Goal: Task Accomplishment & Management: Manage account settings

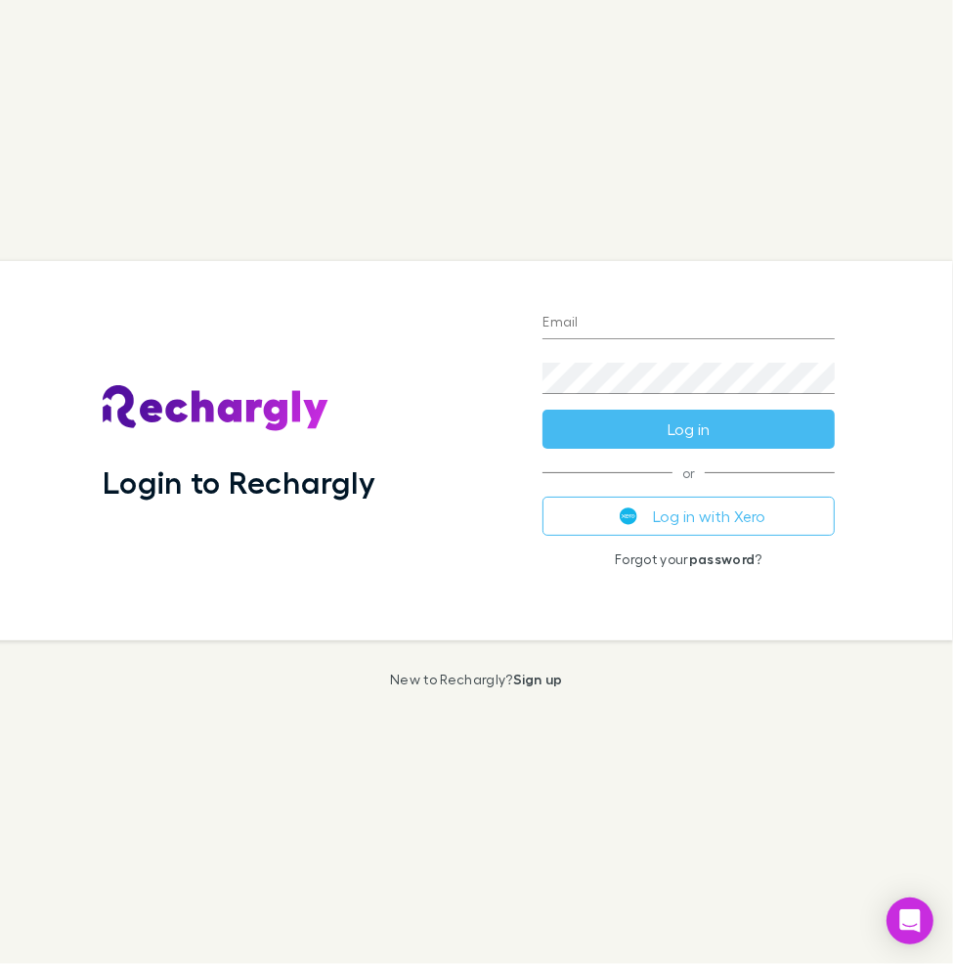
type input "**********"
click at [727, 428] on button "Log in" at bounding box center [688, 429] width 291 height 39
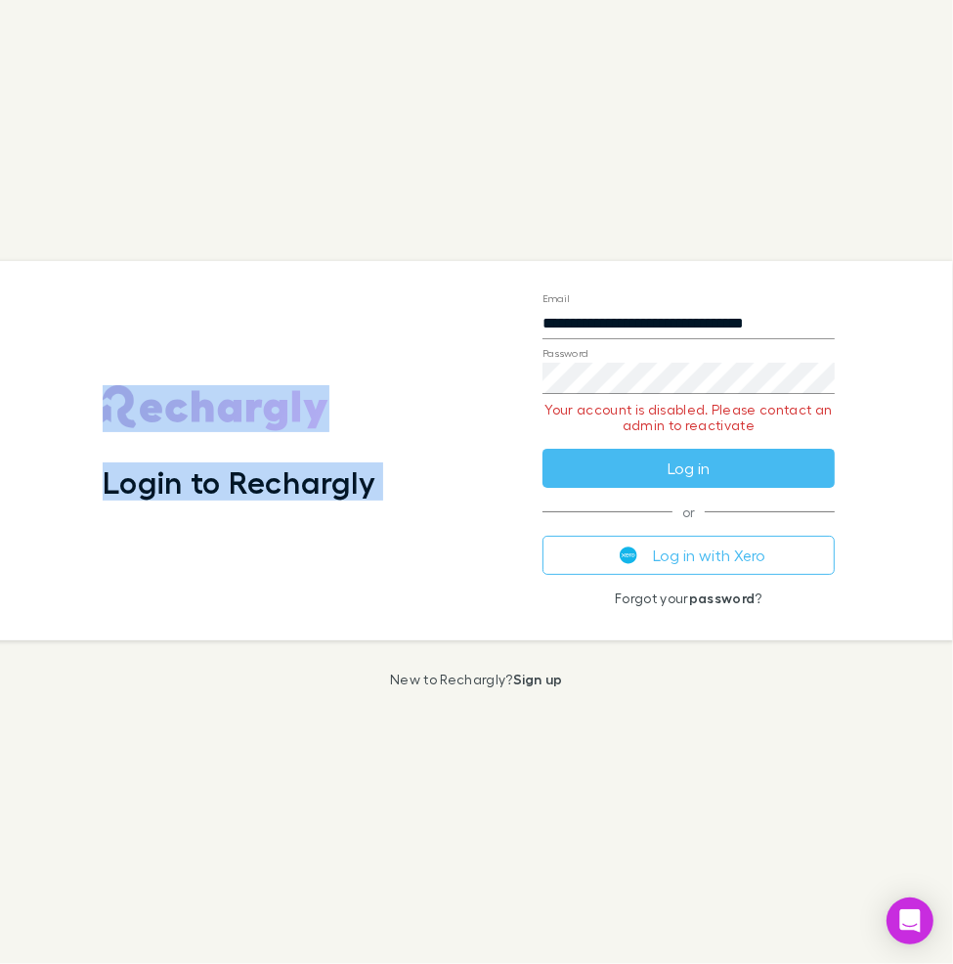
drag, startPoint x: 16, startPoint y: 153, endPoint x: 614, endPoint y: 211, distance: 601.0
click at [614, 211] on div "**********" at bounding box center [476, 482] width 953 height 964
